Goal: Use online tool/utility

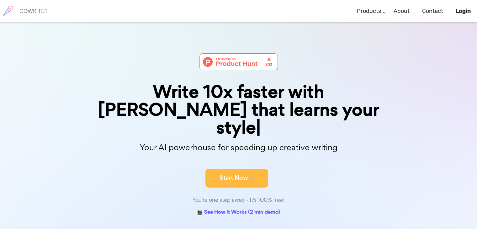
click at [244, 169] on button "Start Now" at bounding box center [236, 178] width 63 height 19
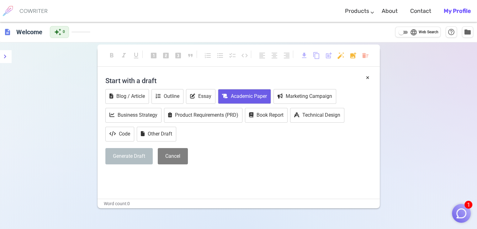
click at [246, 93] on button "Academic Paper" at bounding box center [244, 96] width 53 height 15
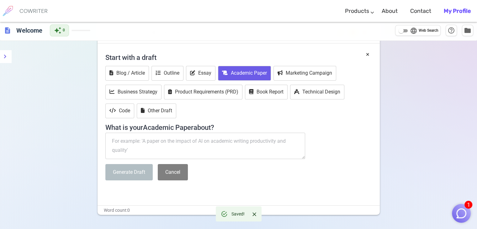
scroll to position [25, 0]
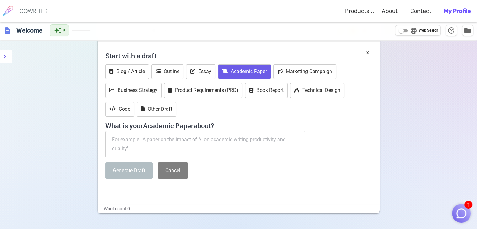
click at [141, 140] on textarea at bounding box center [205, 144] width 200 height 26
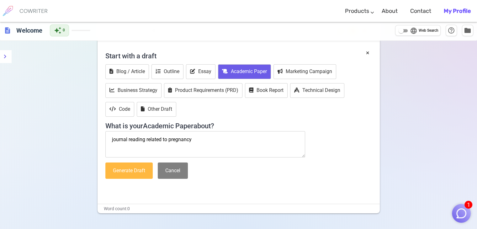
scroll to position [59, 0]
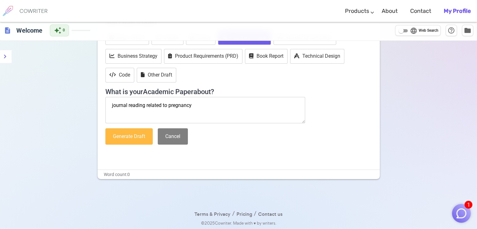
type textarea "journal reading related to pregnancy"
click at [133, 137] on button "Generate Draft" at bounding box center [128, 136] width 47 height 17
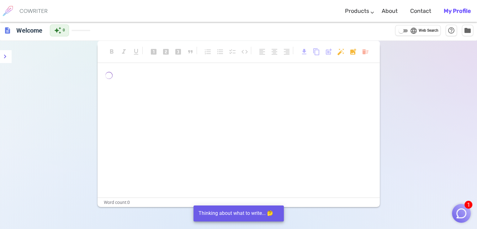
scroll to position [0, 0]
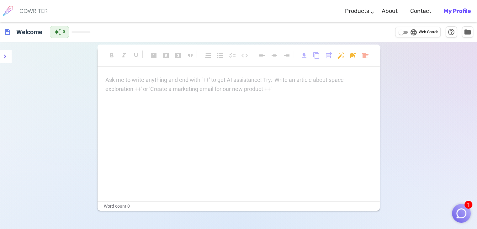
click at [238, 106] on div "Ask me to write anything and end with '++' to get AI assistance! Try: 'Write an…" at bounding box center [239, 138] width 282 height 125
drag, startPoint x: 238, startPoint y: 106, endPoint x: 227, endPoint y: 74, distance: 33.9
click at [227, 74] on div "format_bold format_italic format_underlined looks_one looks_two looks_3 format_…" at bounding box center [239, 129] width 282 height 164
click at [215, 81] on p "Ask me to write anything and end with '++' to get AI assistance! Try: 'Write an…" at bounding box center [238, 80] width 267 height 9
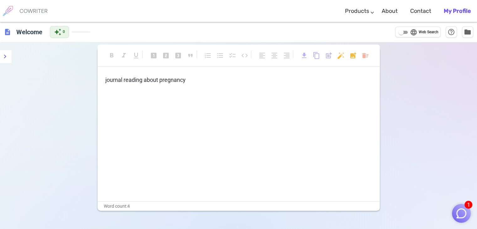
click at [234, 81] on p "journal reading about pregnancy" at bounding box center [238, 80] width 267 height 9
click at [8, 57] on icon "menu" at bounding box center [5, 57] width 8 height 8
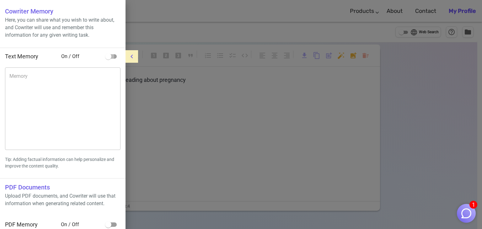
click at [110, 58] on input "checkbox" at bounding box center [108, 57] width 36 height 12
checkbox input "true"
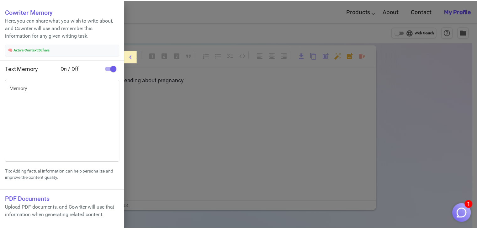
scroll to position [19, 0]
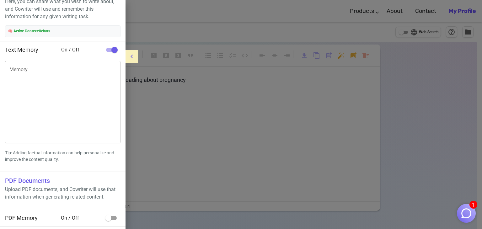
click at [174, 137] on div at bounding box center [241, 114] width 482 height 229
